Goal: Transaction & Acquisition: Book appointment/travel/reservation

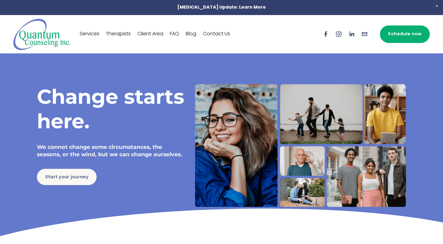
click at [126, 28] on div "Services Therapists Client Area FAQ Blog Contact Us" at bounding box center [166, 34] width 306 height 32
click at [125, 33] on link "Therapists" at bounding box center [118, 34] width 25 height 10
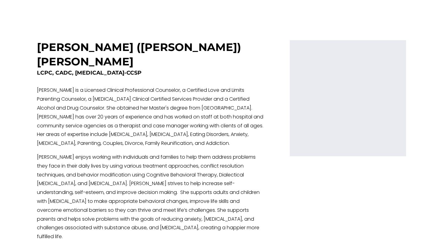
scroll to position [1258, 0]
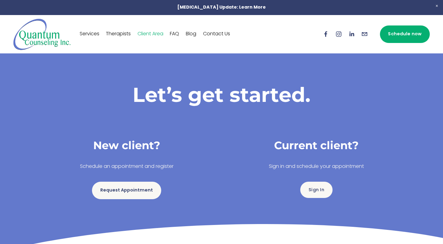
click at [179, 34] on link "FAQ" at bounding box center [174, 34] width 9 height 10
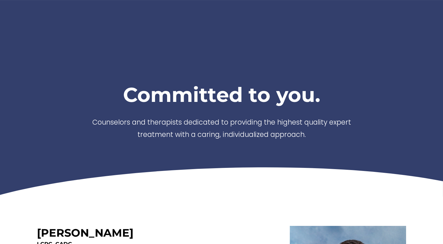
scroll to position [1258, 0]
